Goal: Book appointment/travel/reservation

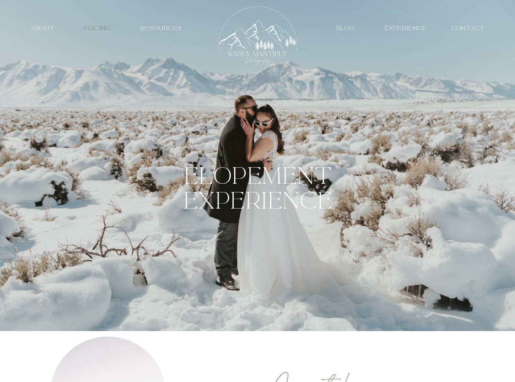
click at [98, 31] on nav "PRICING" at bounding box center [97, 28] width 38 height 8
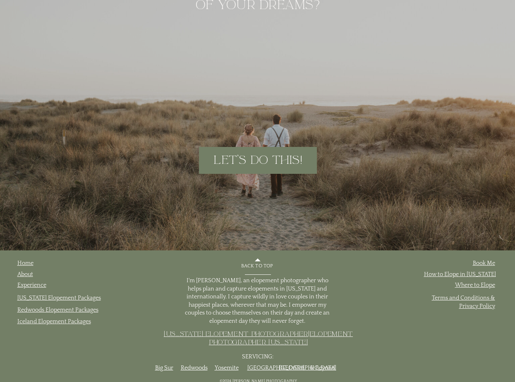
scroll to position [4185, 0]
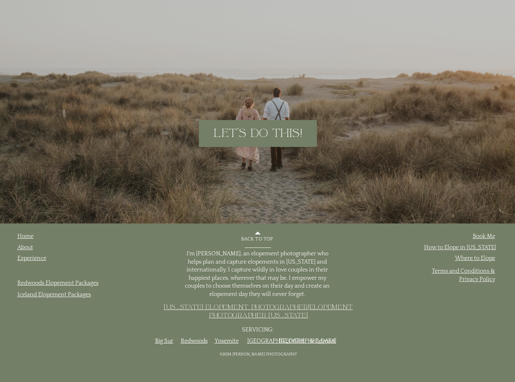
click at [34, 270] on link "[US_STATE] Elopement Packages" at bounding box center [59, 271] width 84 height 7
click at [214, 306] on link "[US_STATE] Elopement Photographer" at bounding box center [236, 306] width 144 height 9
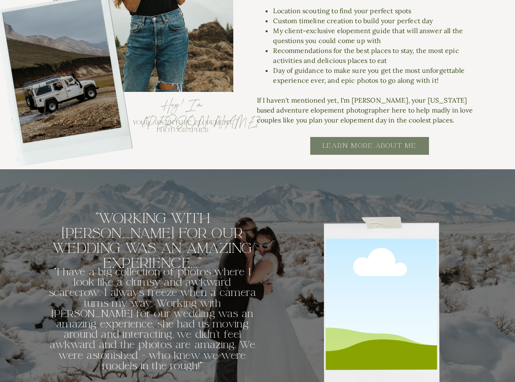
scroll to position [991, 0]
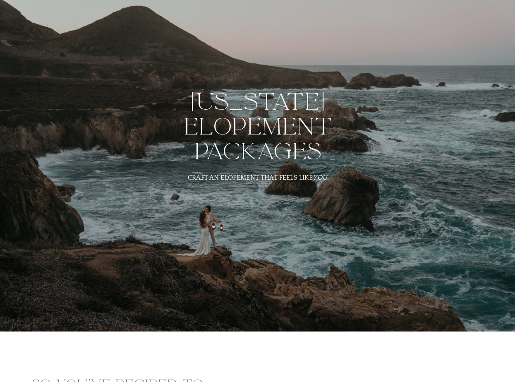
scroll to position [4185, 0]
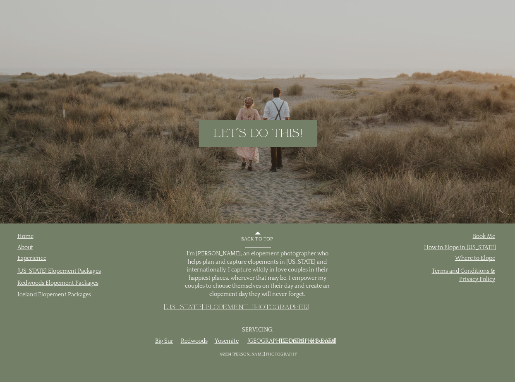
click at [327, 304] on link "Elopement Photographer [US_STATE]" at bounding box center [281, 310] width 144 height 17
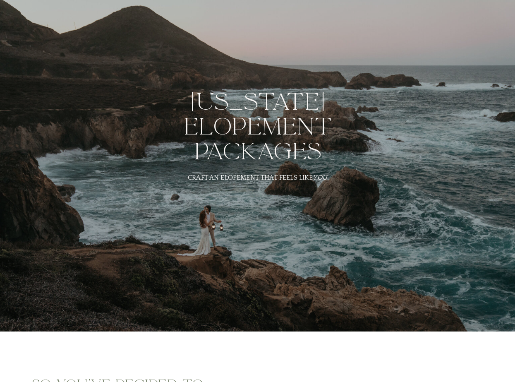
scroll to position [4185, 0]
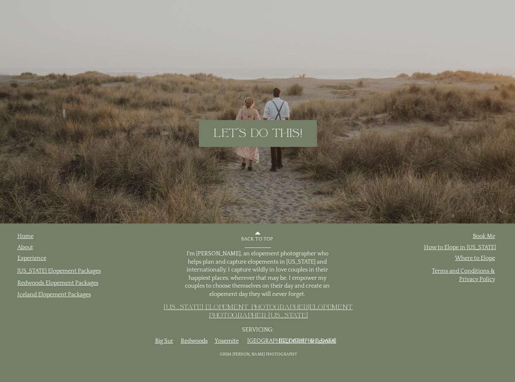
click at [262, 308] on link "[US_STATE] Elopement Photographer" at bounding box center [236, 306] width 144 height 9
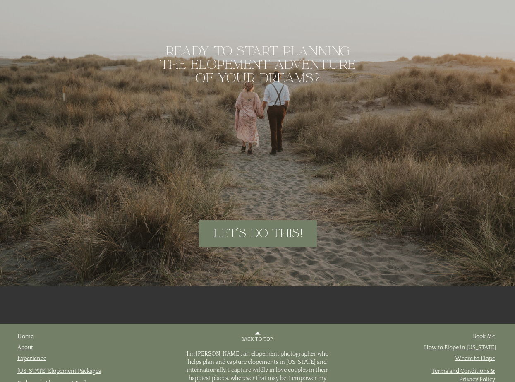
scroll to position [3857, 0]
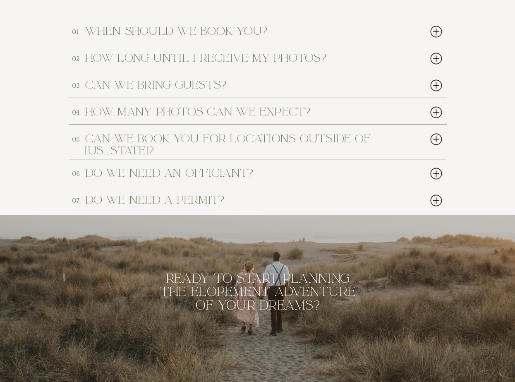
click at [434, 138] on div at bounding box center [436, 139] width 17 height 17
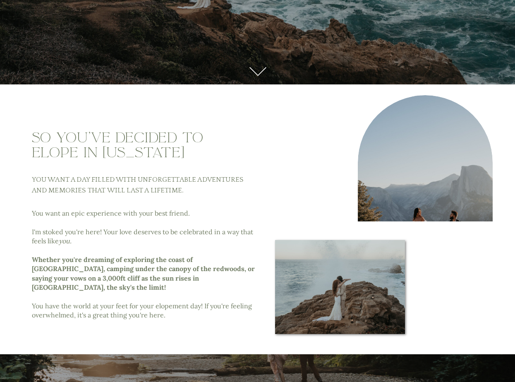
scroll to position [0, 0]
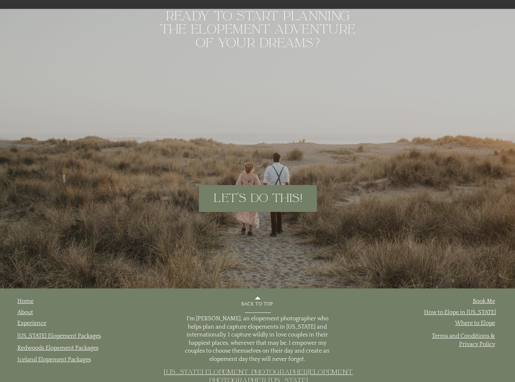
scroll to position [4226, 0]
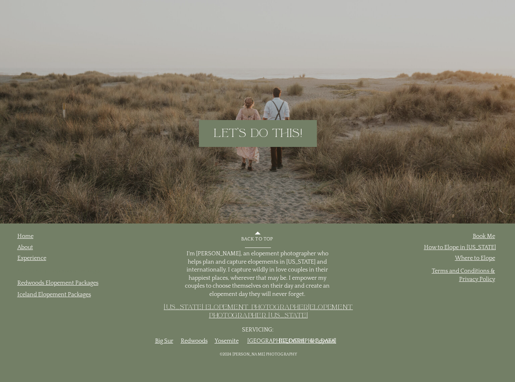
click at [33, 271] on link "[US_STATE] Elopement Packages" at bounding box center [59, 271] width 84 height 7
click at [481, 238] on link "Book Me" at bounding box center [484, 236] width 22 height 7
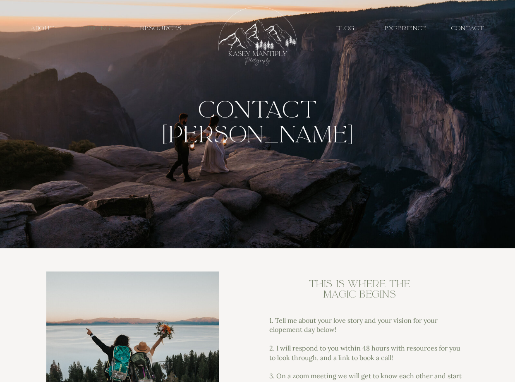
click at [101, 26] on h3 "PRICING" at bounding box center [97, 28] width 38 height 8
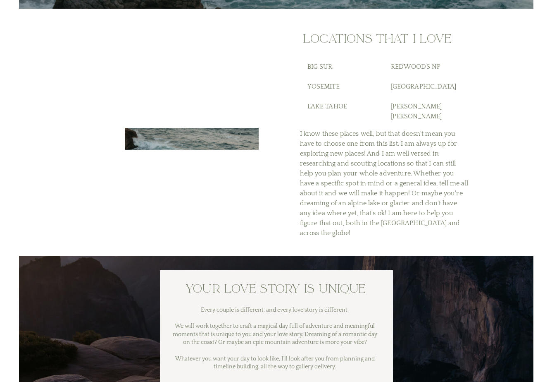
scroll to position [3190, 0]
